Goal: Task Accomplishment & Management: Complete application form

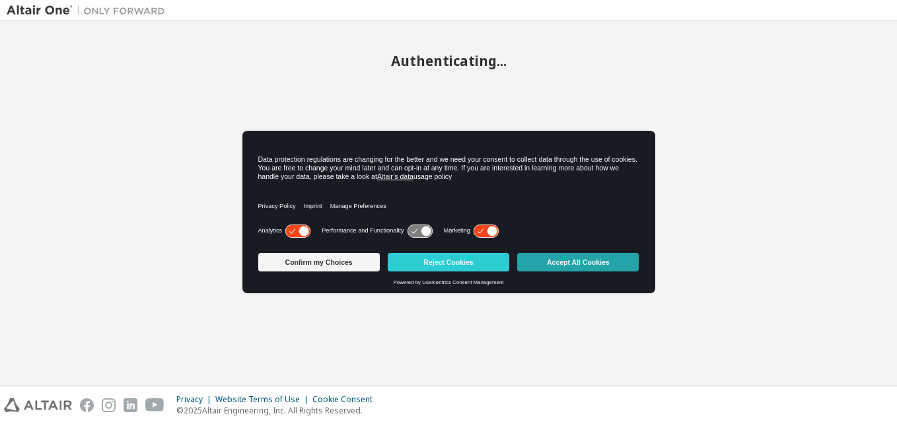
click at [601, 262] on button "Accept All Cookies" at bounding box center [578, 262] width 122 height 18
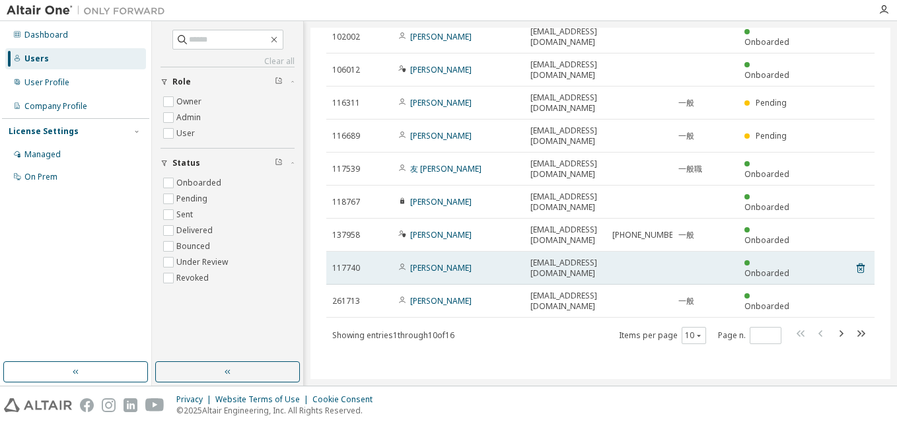
scroll to position [159, 0]
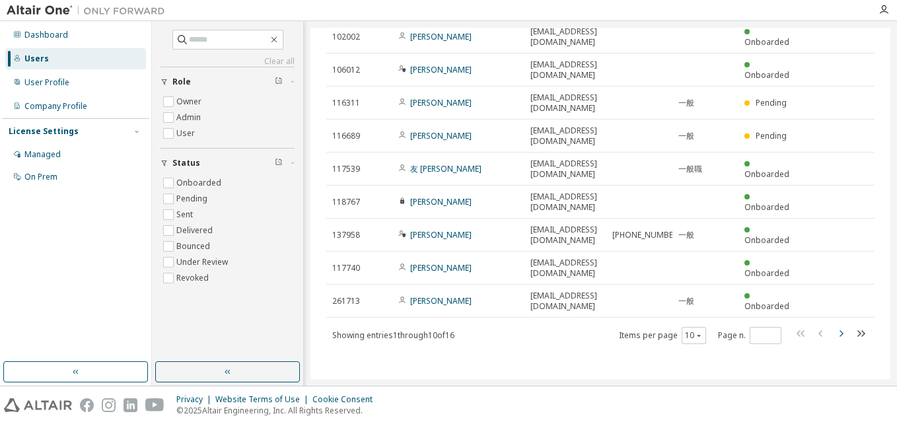
click at [833, 331] on icon "button" at bounding box center [841, 334] width 16 height 16
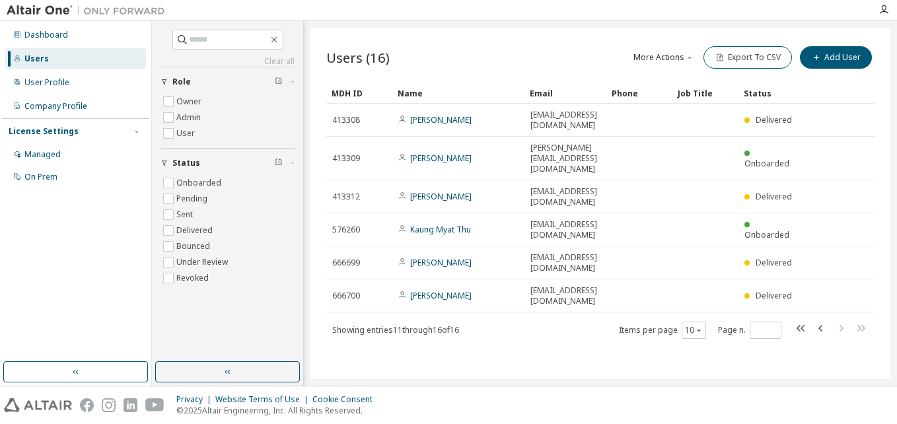
scroll to position [5, 0]
click at [279, 39] on icon "button" at bounding box center [274, 39] width 11 height 11
click at [813, 336] on icon "button" at bounding box center [821, 328] width 16 height 16
type input "*"
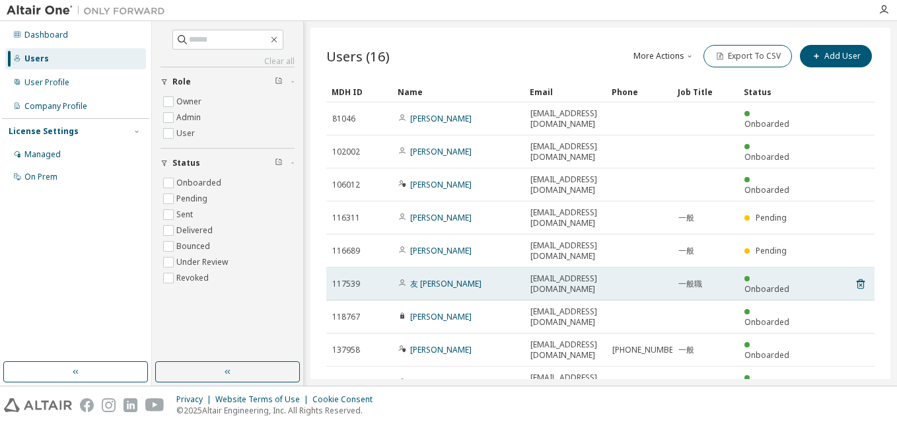
scroll to position [0, 0]
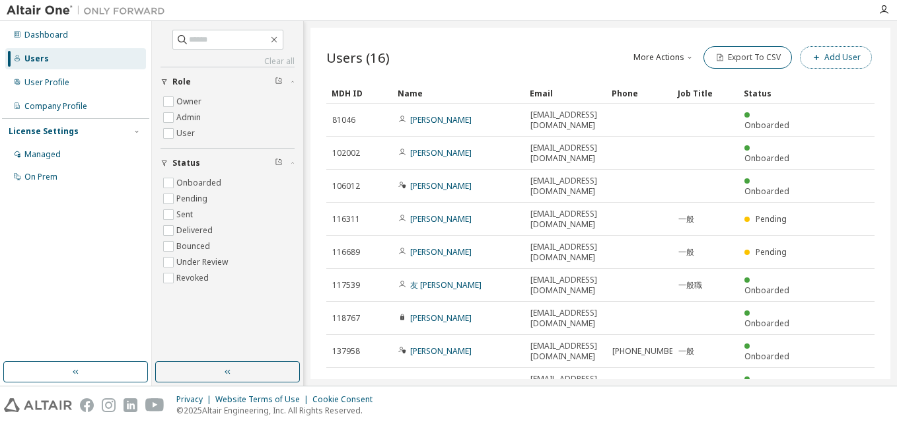
click at [830, 59] on button "Add User" at bounding box center [836, 57] width 72 height 22
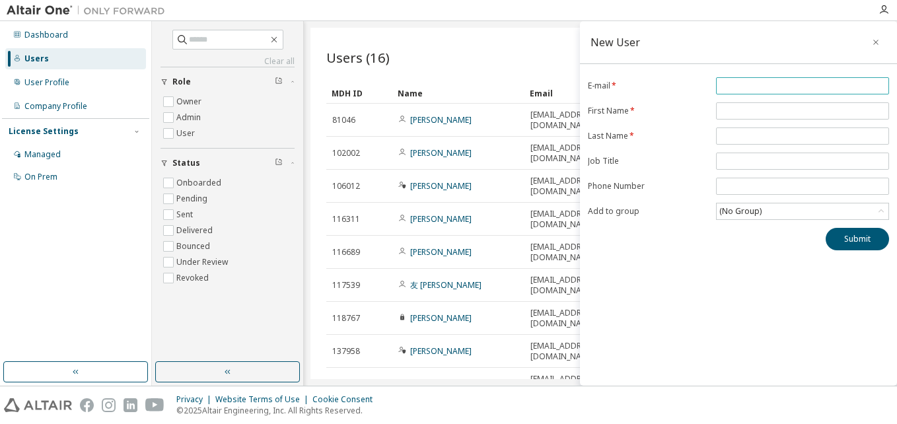
click at [751, 86] on input "email" at bounding box center [802, 86] width 166 height 11
type input "**********"
click at [730, 110] on input "text" at bounding box center [802, 111] width 166 height 11
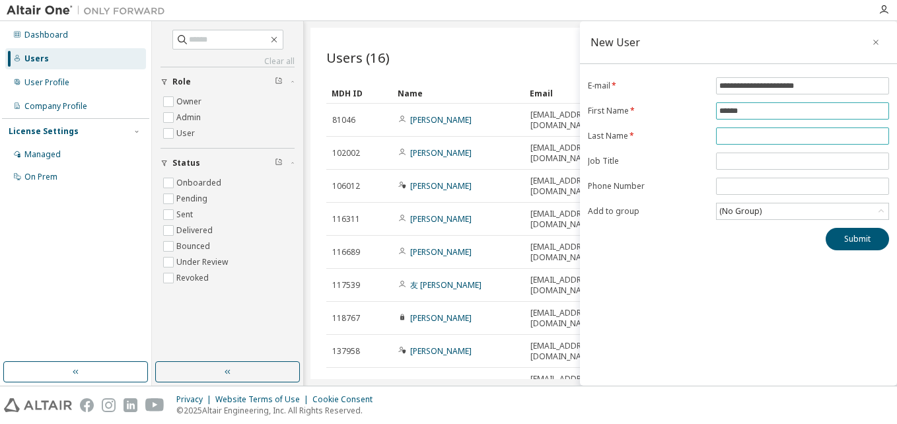
type input "******"
click at [763, 133] on input "text" at bounding box center [802, 136] width 166 height 11
type input "******"
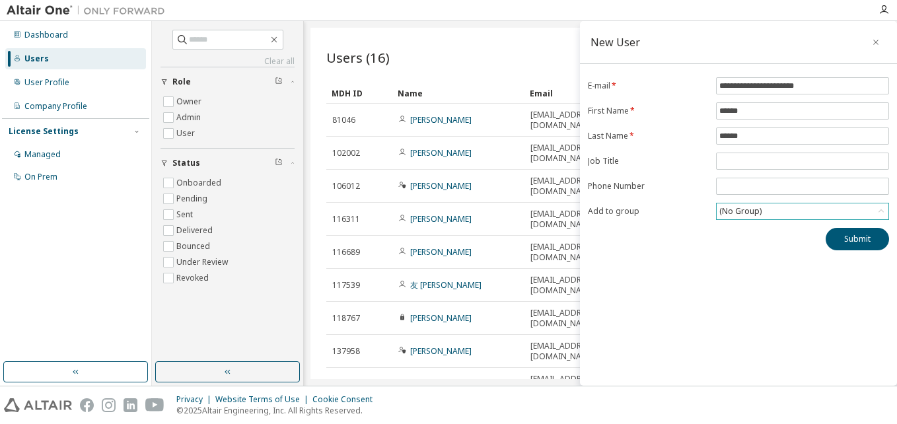
click at [748, 211] on div "(No Group)" at bounding box center [740, 211] width 46 height 15
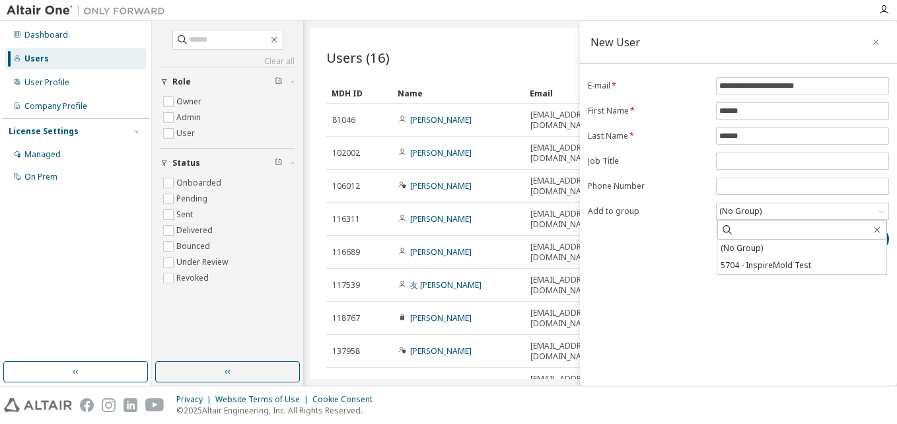
click at [669, 266] on div "**********" at bounding box center [738, 203] width 317 height 365
click at [849, 244] on button "Submit" at bounding box center [857, 239] width 63 height 22
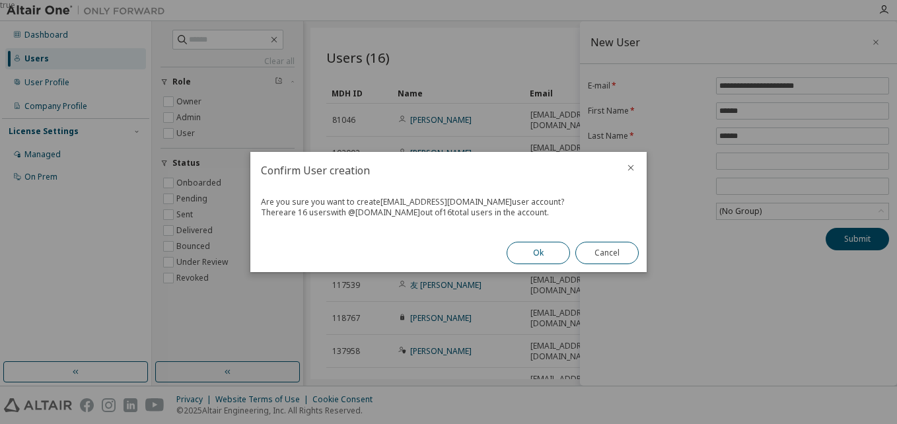
click at [563, 255] on button "Ok" at bounding box center [538, 253] width 63 height 22
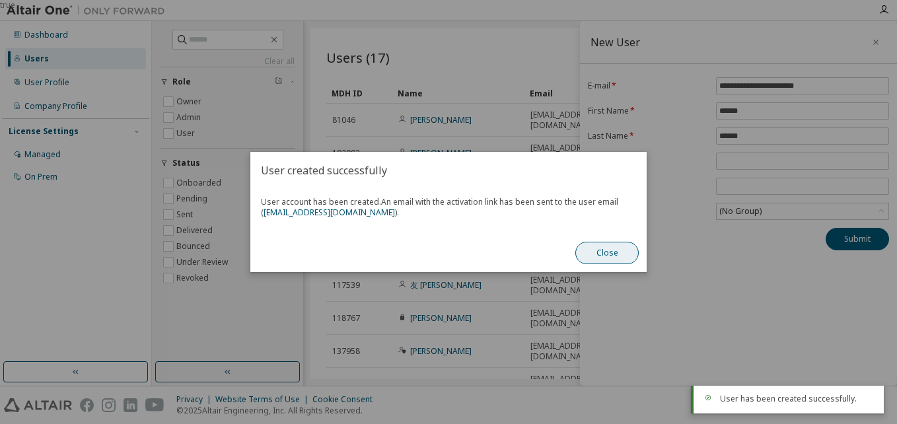
click at [611, 250] on button "Close" at bounding box center [606, 253] width 63 height 22
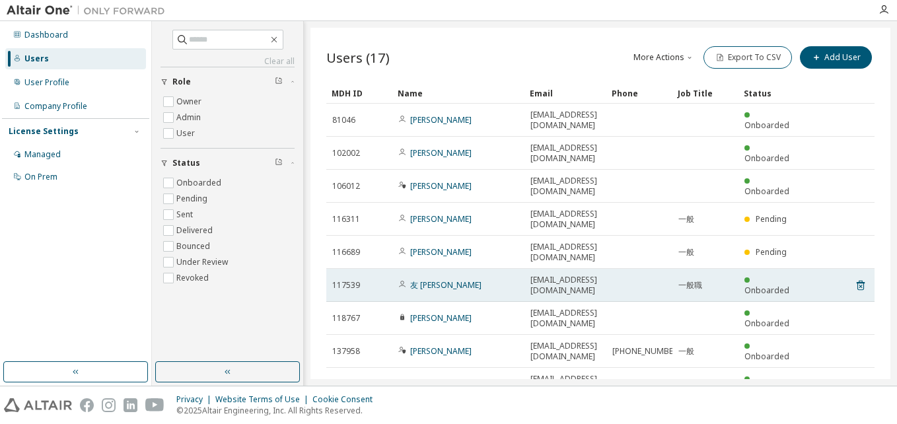
scroll to position [159, 0]
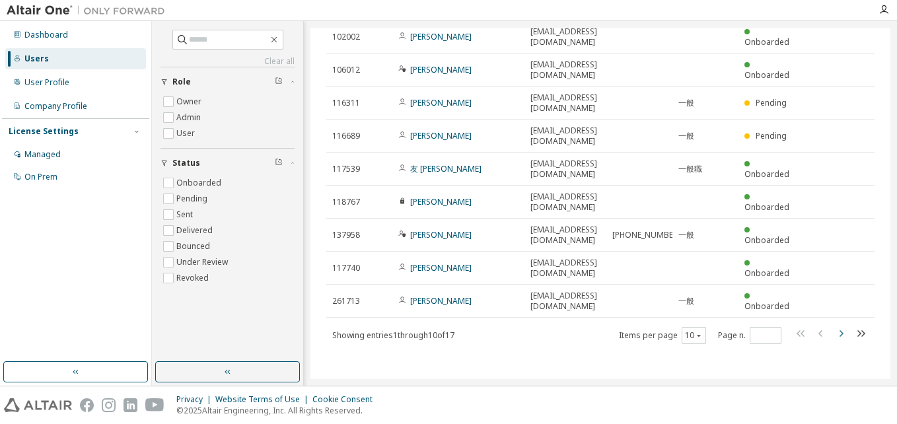
click at [838, 336] on icon "button" at bounding box center [841, 334] width 16 height 16
type input "*"
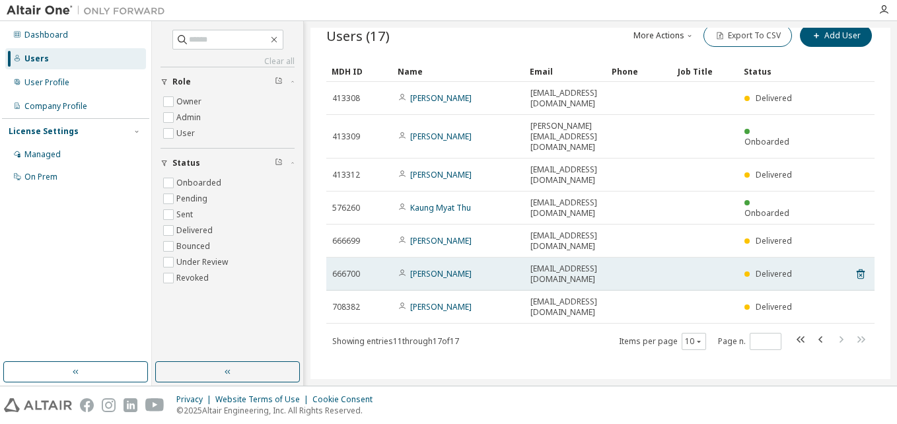
scroll to position [38, 0]
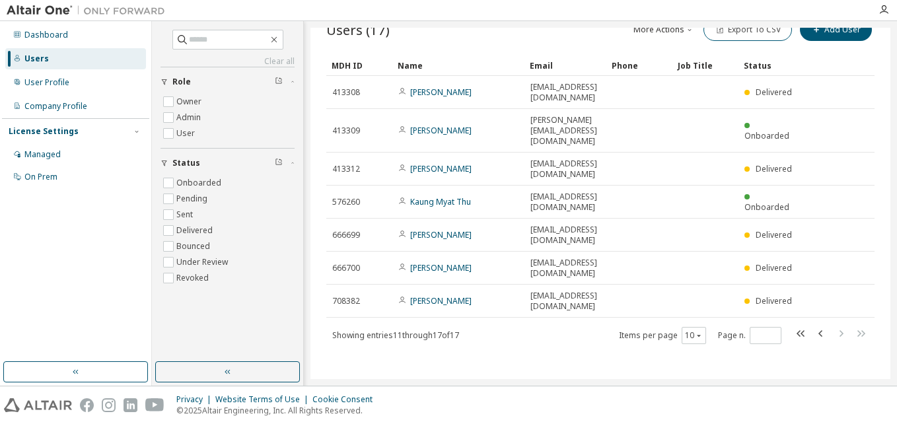
click at [530, 348] on div "Users (17) More Actions Import From CSV Export To CSV Add User Clear Load Save …" at bounding box center [600, 203] width 580 height 351
